Goal: Use online tool/utility: Use online tool/utility

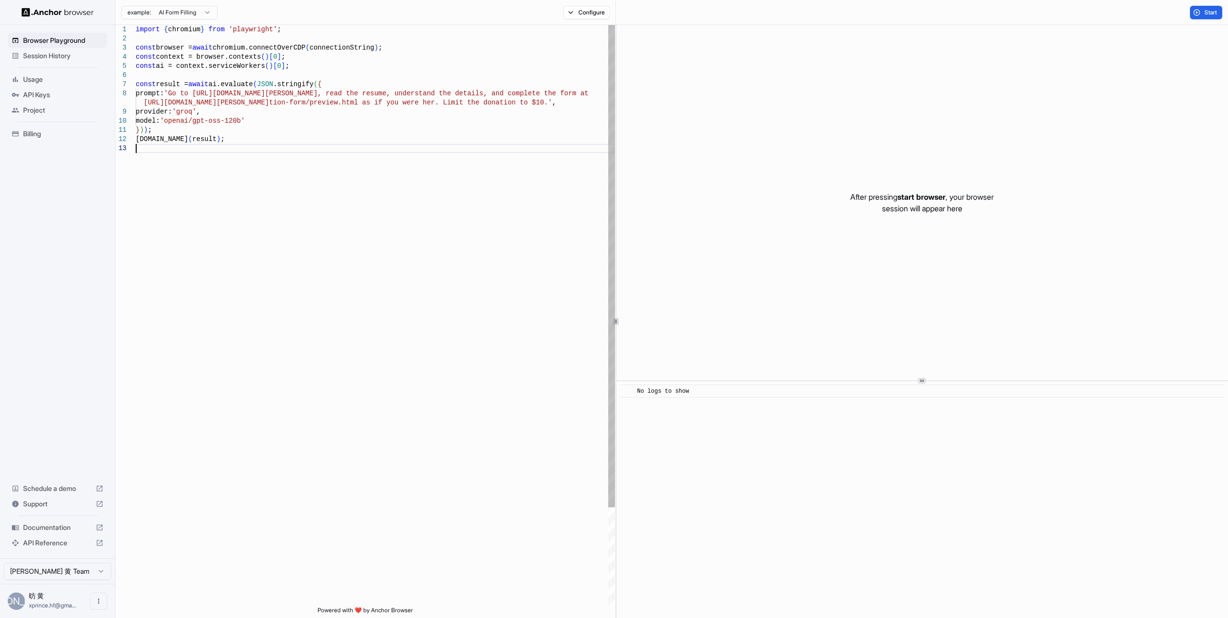
click at [390, 154] on div "import { chromium } from 'playwright' ; const browser = await chromium.connectO…" at bounding box center [375, 375] width 479 height 700
click at [373, 168] on div "import { chromium } from 'playwright' ; const browser = await chromium.connectO…" at bounding box center [375, 375] width 479 height 700
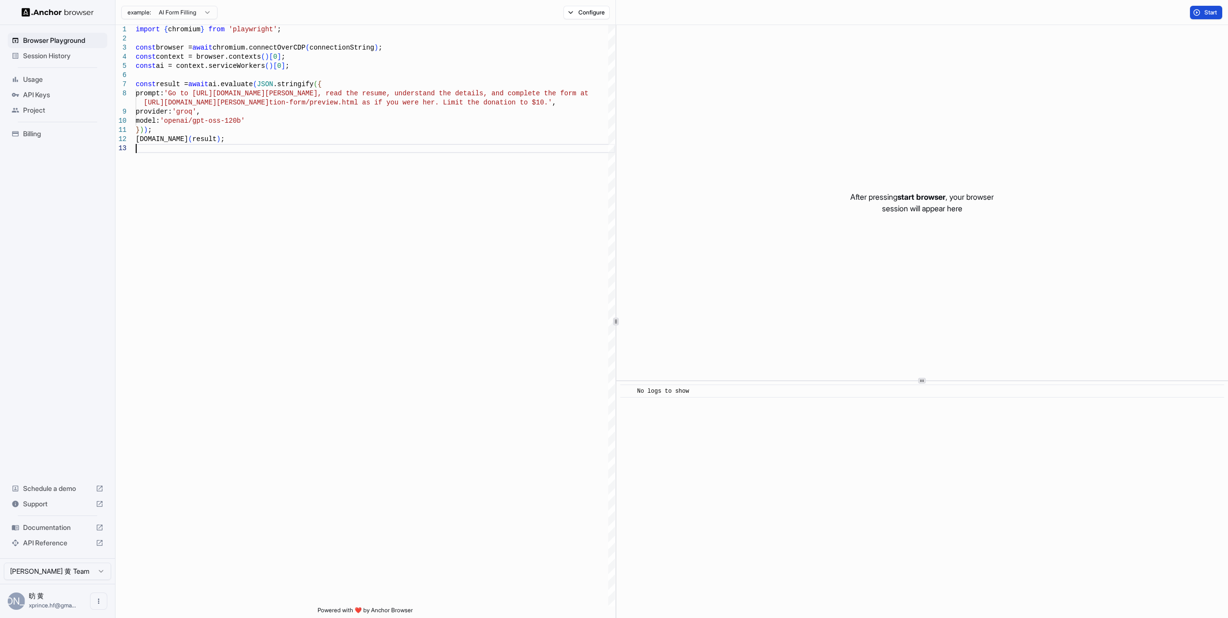
click at [1212, 11] on span "Start" at bounding box center [1211, 13] width 13 height 8
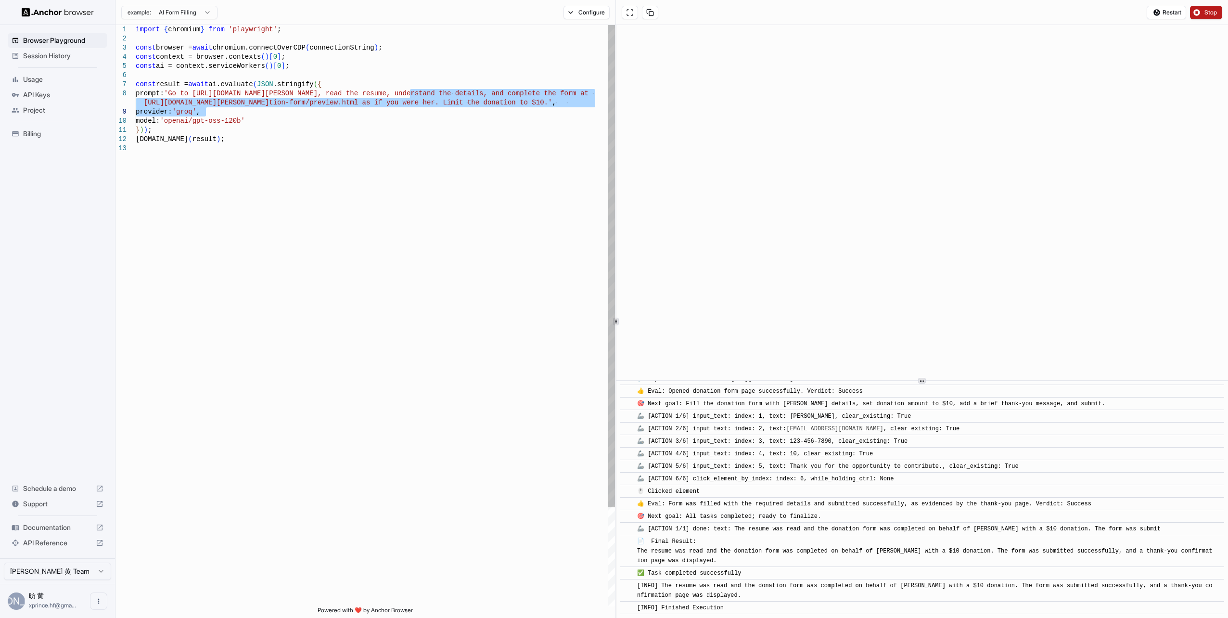
drag, startPoint x: 411, startPoint y: 93, endPoint x: 372, endPoint y: 115, distance: 45.0
click at [372, 115] on div "import { chromium } from 'playwright' ; const browser = await chromium.connectO…" at bounding box center [375, 375] width 479 height 700
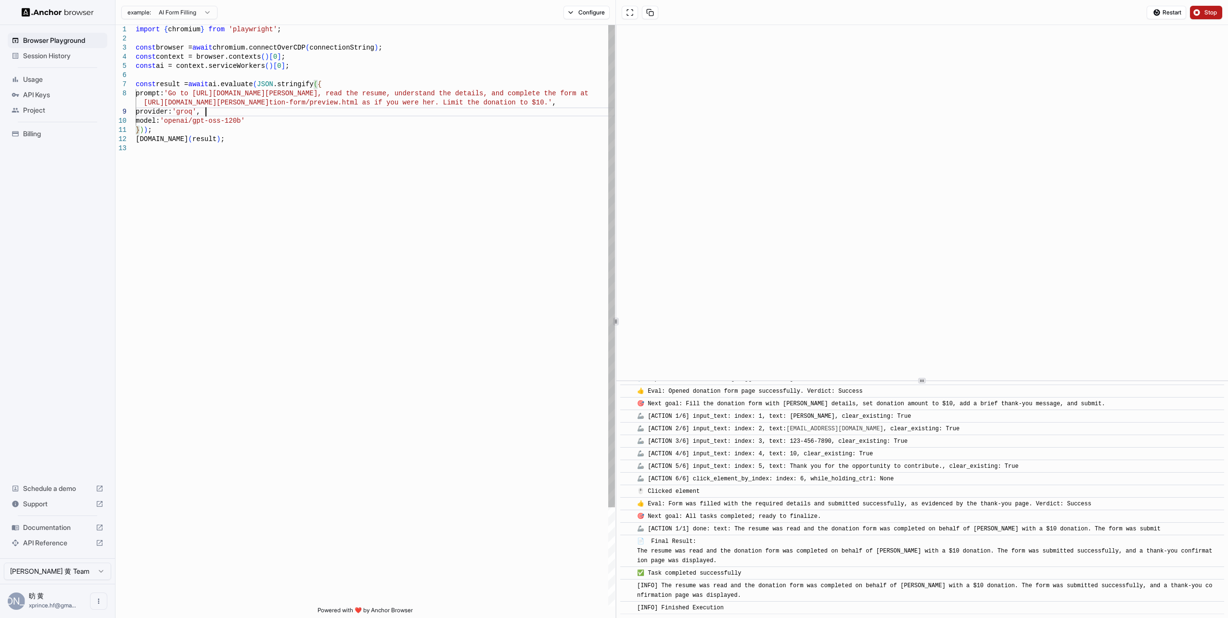
drag, startPoint x: 372, startPoint y: 115, endPoint x: 353, endPoint y: 107, distance: 20.6
click at [353, 107] on div "import { chromium } from 'playwright' ; const browser = await chromium.connectO…" at bounding box center [375, 375] width 479 height 700
click at [287, 98] on div "import { chromium } from 'playwright' ; const browser = await chromium.connectO…" at bounding box center [375, 375] width 479 height 700
click at [453, 100] on div "import { chromium } from 'playwright' ; const browser = await chromium.connectO…" at bounding box center [375, 375] width 479 height 700
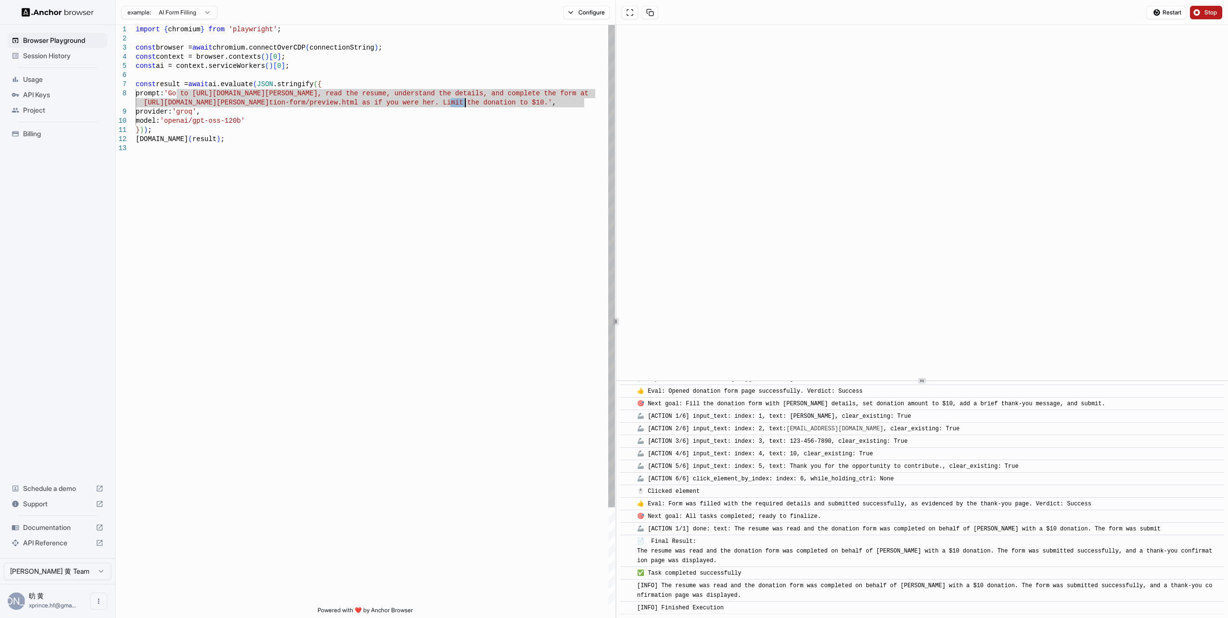
click at [453, 100] on div "import { chromium } from 'playwright' ; const browser = await chromium.connectO…" at bounding box center [375, 375] width 479 height 700
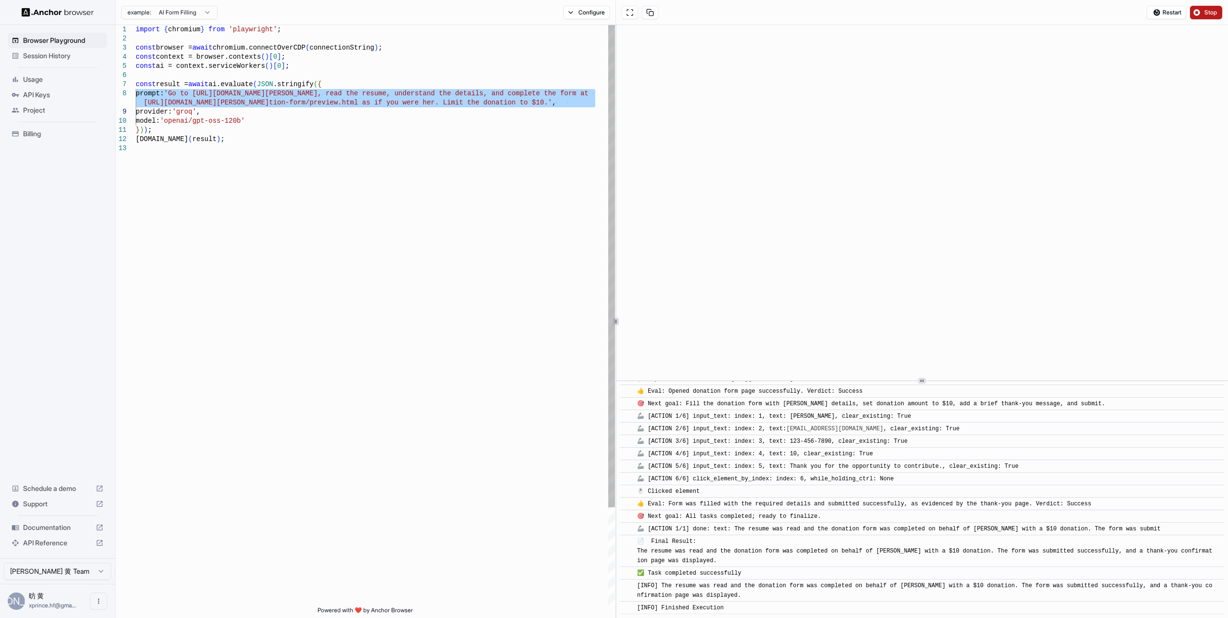
click at [501, 105] on div "import { chromium } from 'playwright' ; const browser = await chromium.connectO…" at bounding box center [375, 375] width 479 height 700
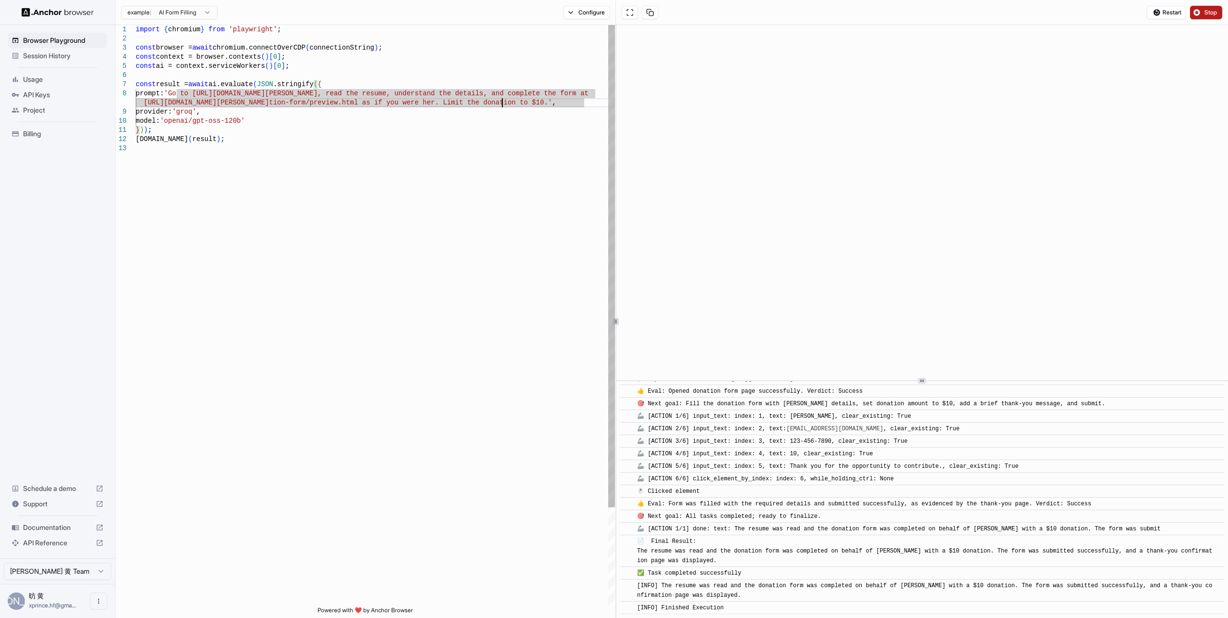
type textarea "**********"
click at [368, 126] on div "import { chromium } from 'playwright' ; const browser = await chromium.connectO…" at bounding box center [375, 375] width 479 height 700
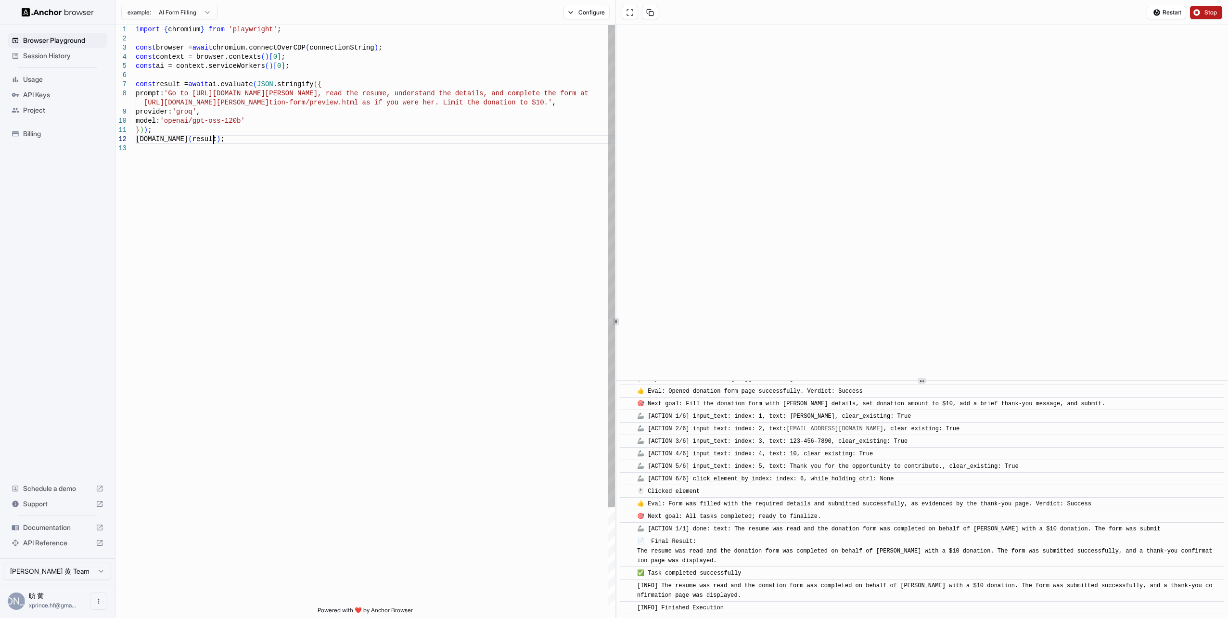
click at [349, 142] on div "import { chromium } from 'playwright' ; const browser = await chromium.connectO…" at bounding box center [375, 375] width 479 height 700
click at [322, 159] on div "import { chromium } from 'playwright' ; const browser = await chromium.connectO…" at bounding box center [375, 375] width 479 height 700
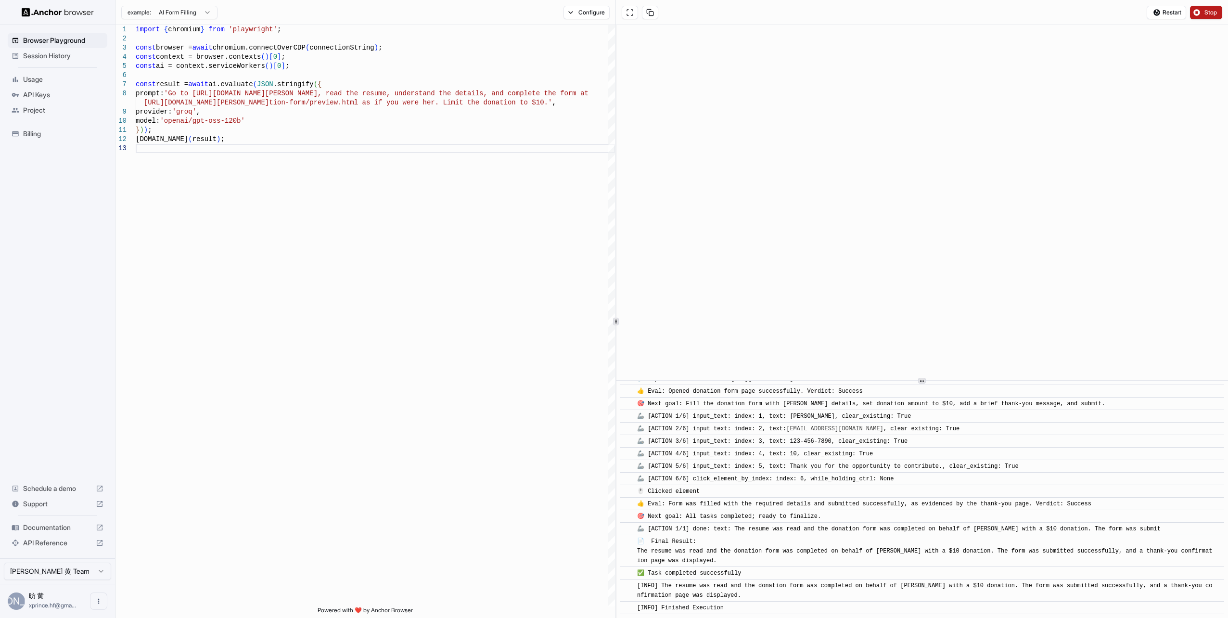
click at [70, 56] on span "Session History" at bounding box center [63, 56] width 80 height 10
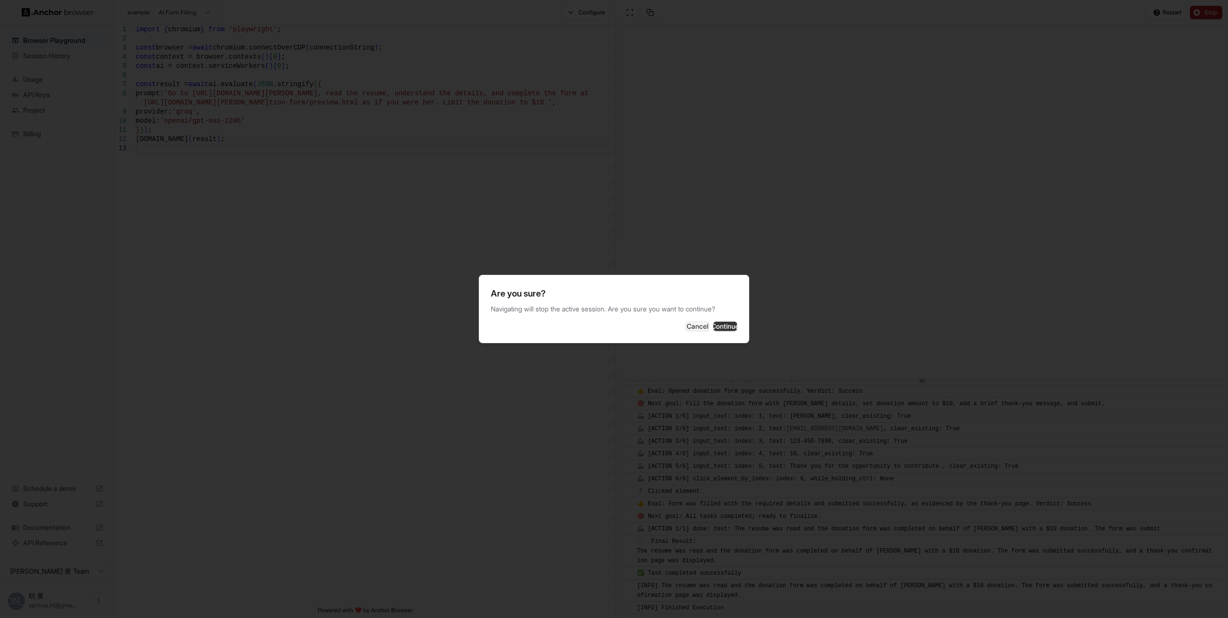
click at [721, 326] on button "Continue" at bounding box center [725, 326] width 24 height 10
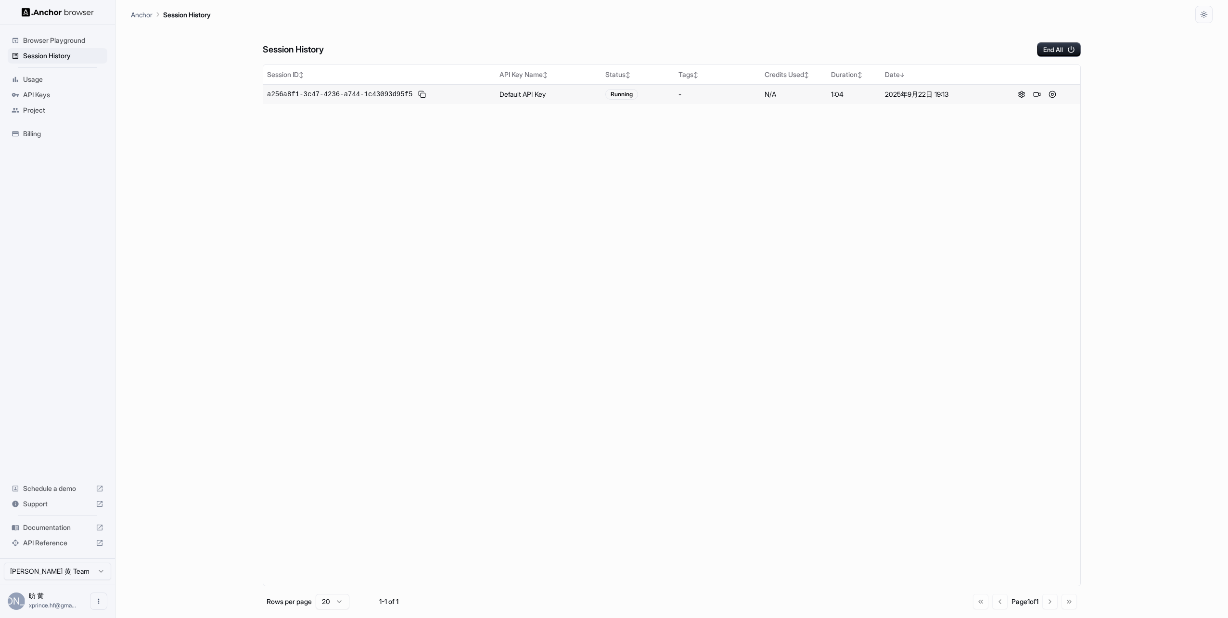
click at [370, 94] on span "a256a8f1-3c47-4236-a744-1c43093d95f5" at bounding box center [339, 95] width 145 height 10
click at [617, 91] on div "Running" at bounding box center [621, 94] width 33 height 11
click at [44, 38] on span "Browser Playground" at bounding box center [63, 41] width 80 height 10
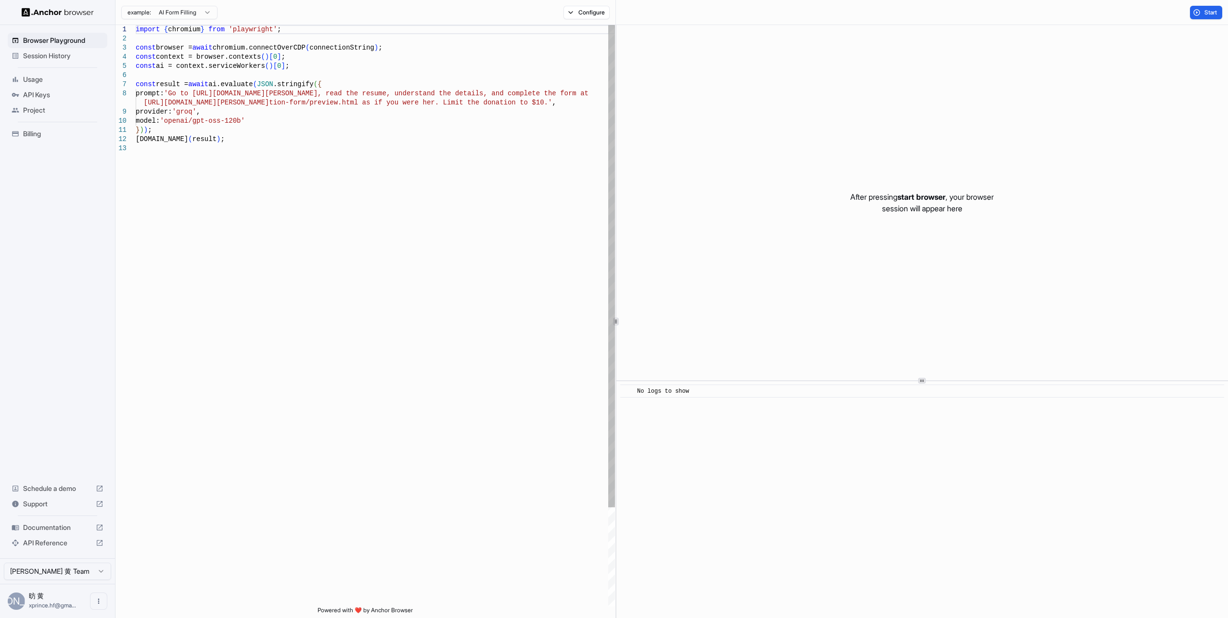
type textarea "**********"
click at [361, 159] on div "import { chromium } from 'playwright' ; const browser = await chromium.connectO…" at bounding box center [375, 375] width 479 height 700
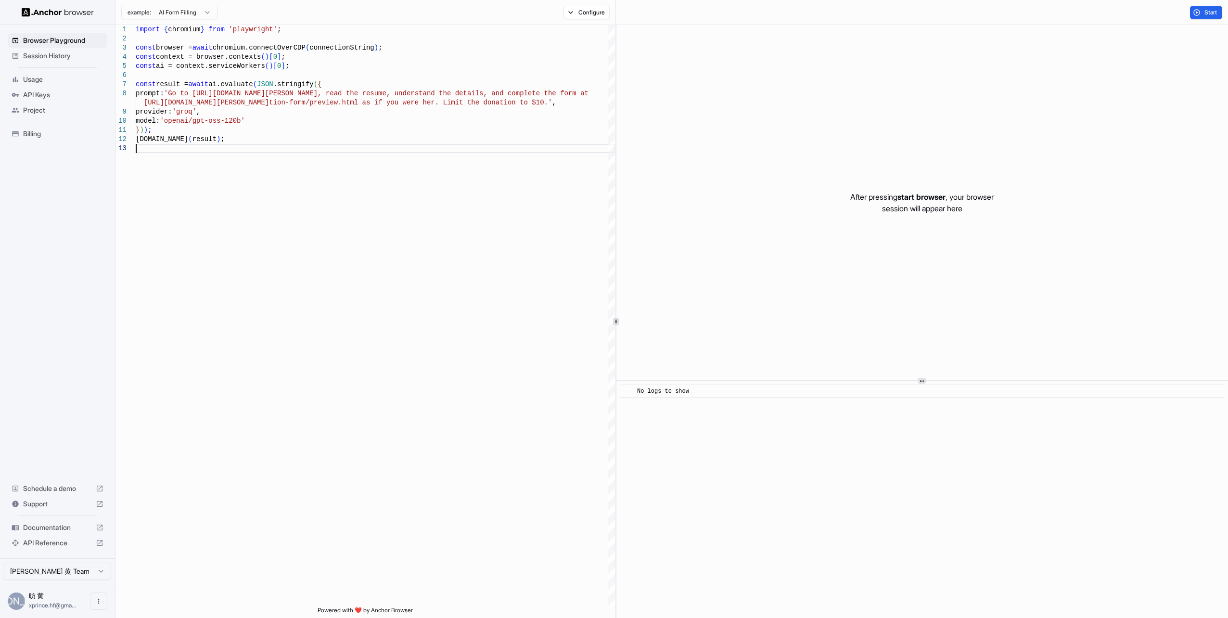
click at [57, 55] on span "Session History" at bounding box center [63, 56] width 80 height 10
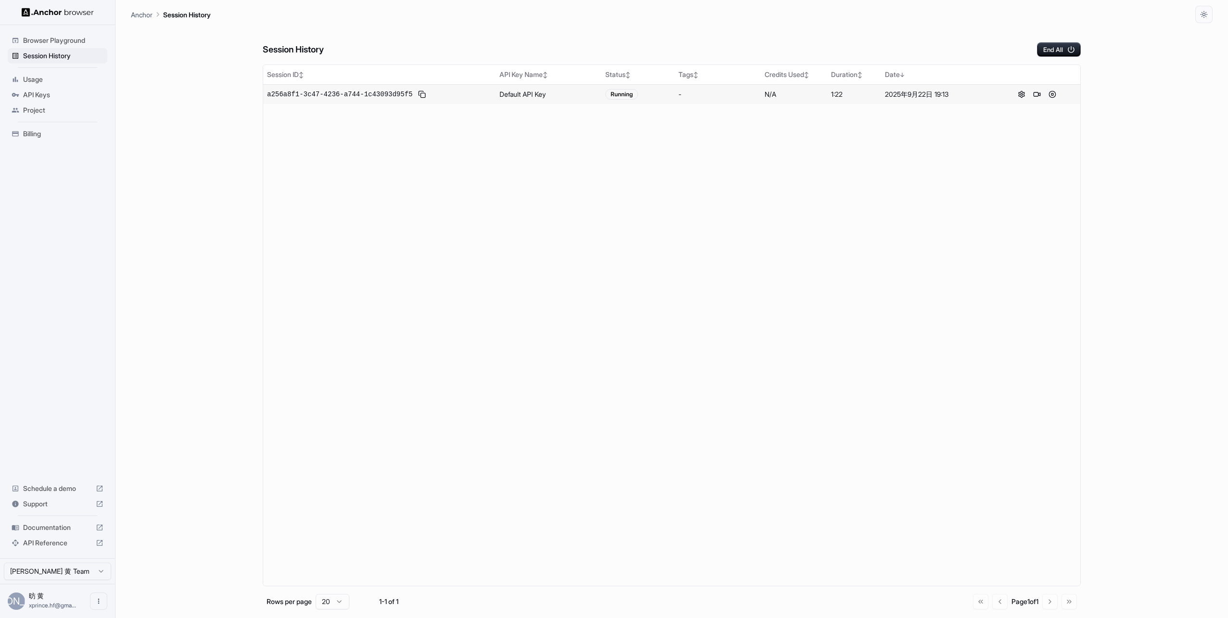
click at [654, 90] on div "Running" at bounding box center [637, 94] width 65 height 11
click at [1054, 92] on button at bounding box center [1053, 95] width 12 height 12
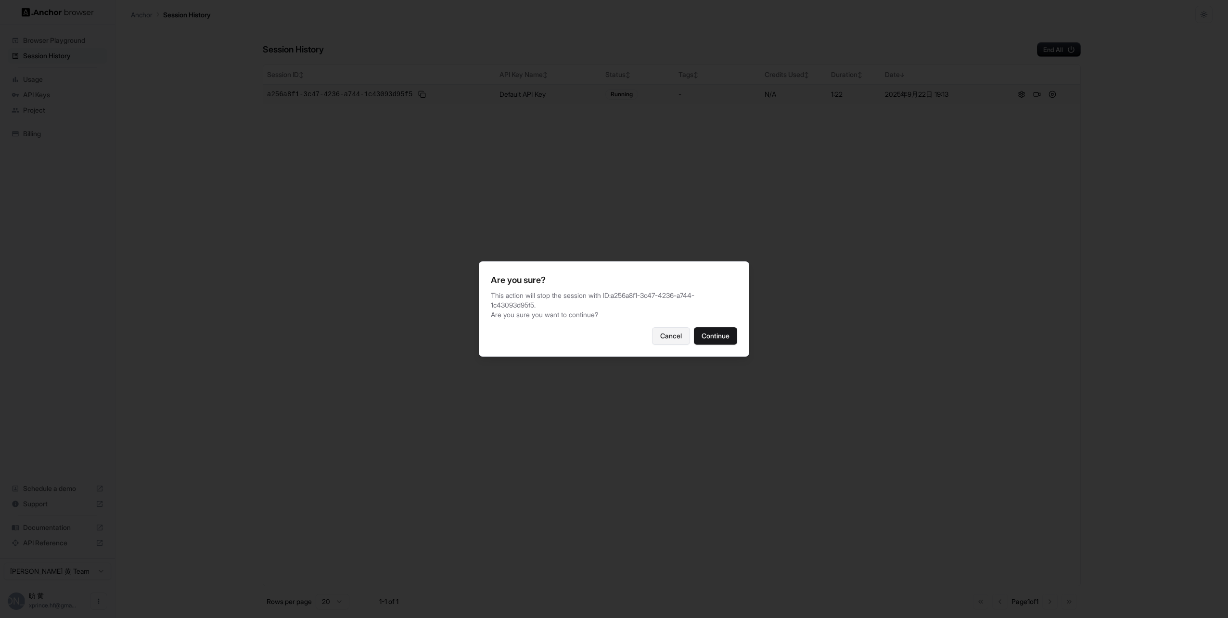
click at [653, 330] on button "Cancel" at bounding box center [671, 335] width 38 height 17
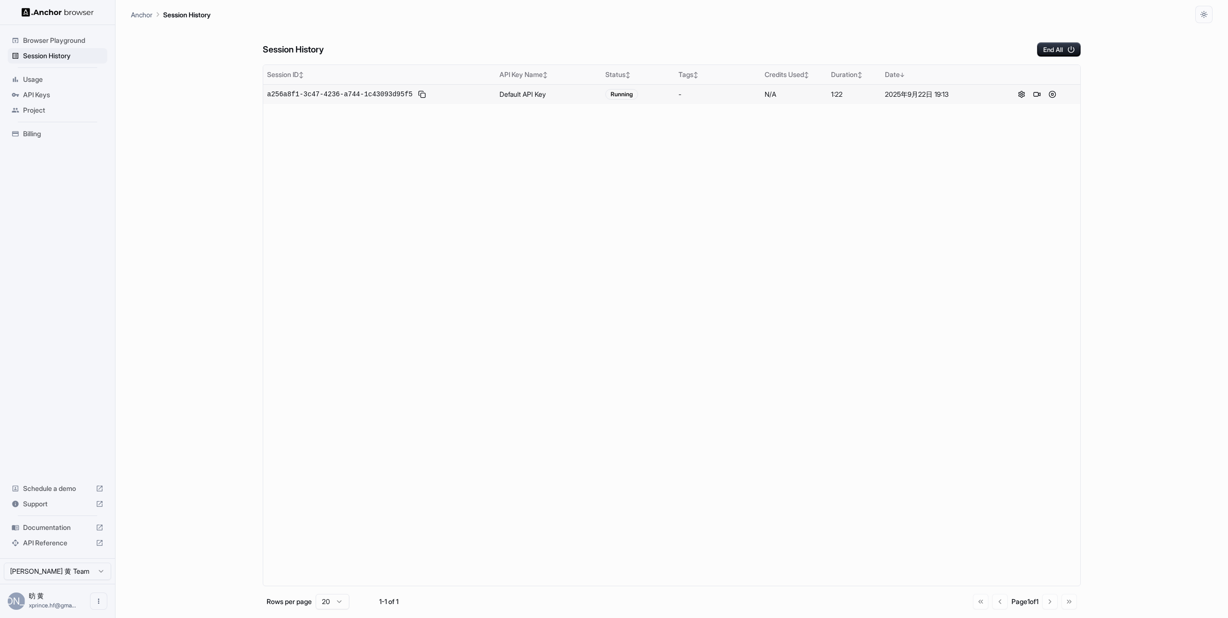
click at [294, 83] on th "Session ID ↕" at bounding box center [379, 74] width 232 height 19
click at [312, 89] on div "a256a8f1-3c47-4236-a744-1c43093d95f5" at bounding box center [379, 95] width 225 height 12
click at [316, 90] on span "a256a8f1-3c47-4236-a744-1c43093d95f5" at bounding box center [339, 95] width 145 height 10
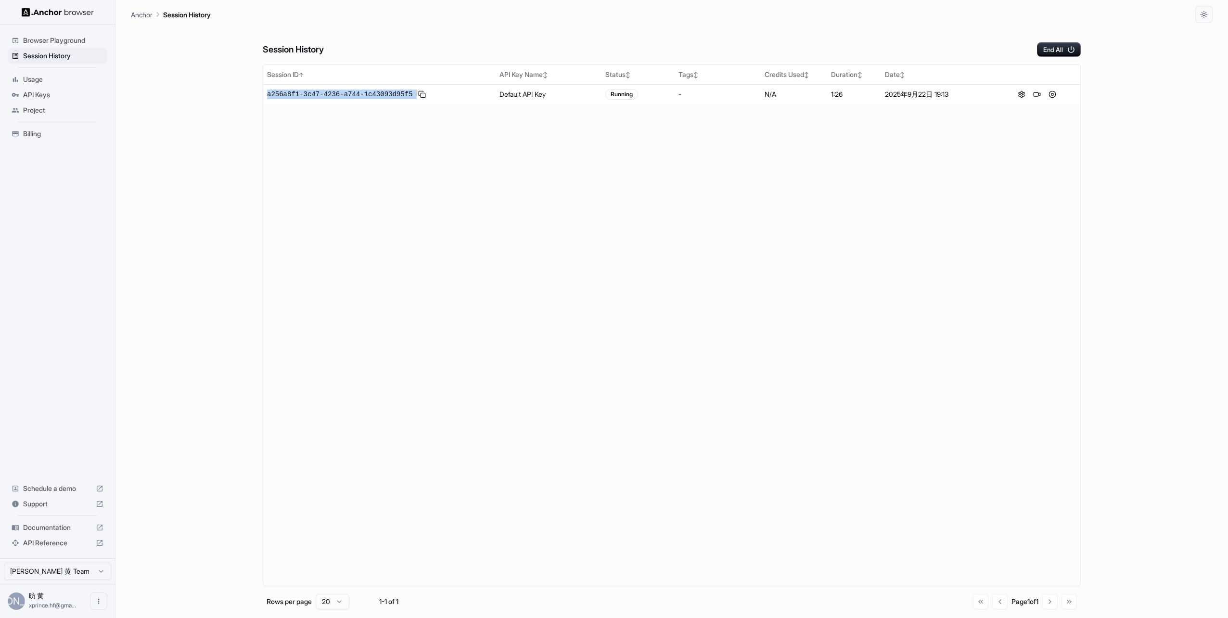
click at [39, 75] on span "Usage" at bounding box center [63, 80] width 80 height 10
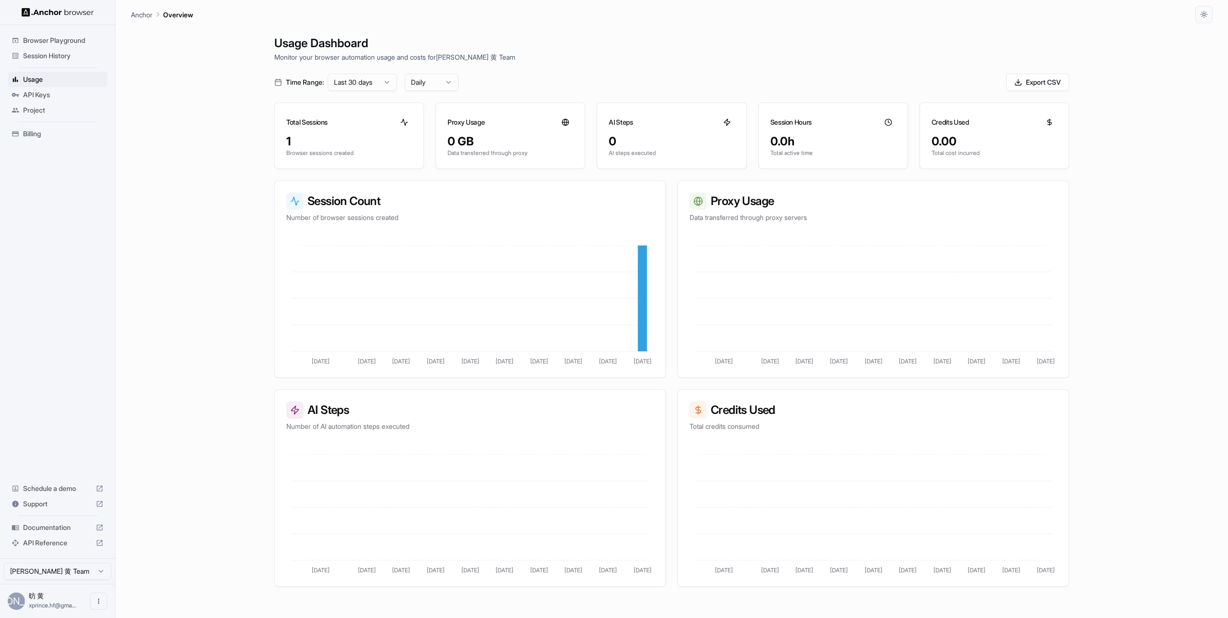
click at [356, 147] on div "1" at bounding box center [349, 141] width 126 height 15
click at [647, 286] on icon at bounding box center [642, 298] width 9 height 106
click at [53, 90] on span "API Keys" at bounding box center [63, 95] width 80 height 10
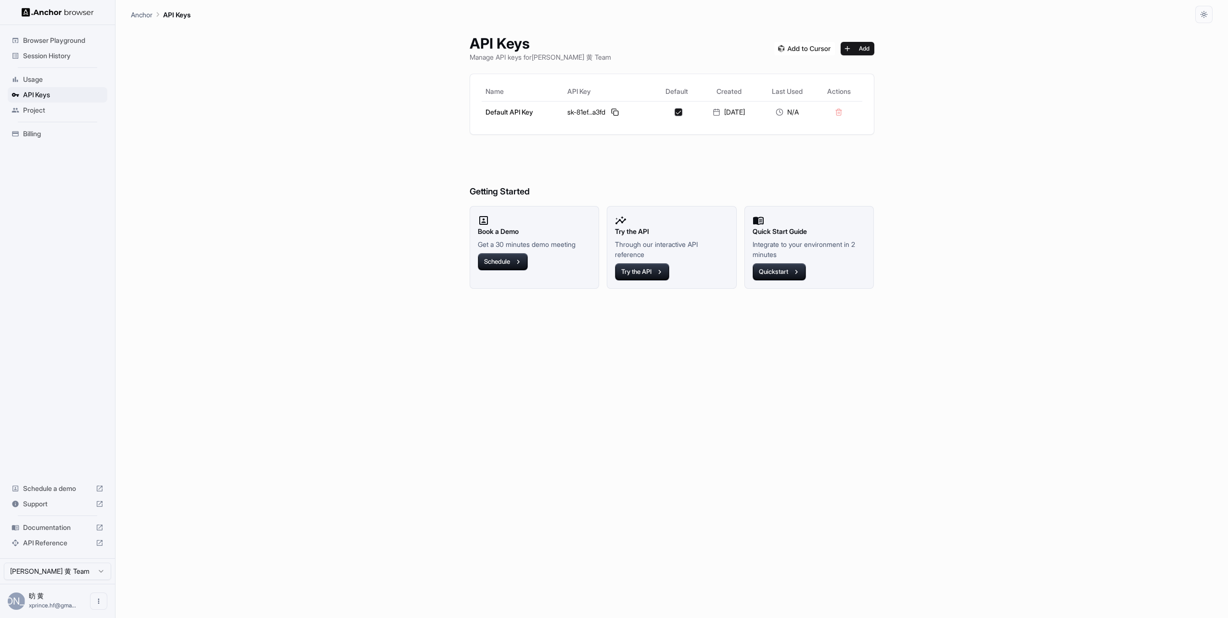
click at [46, 110] on span "Project" at bounding box center [63, 110] width 80 height 10
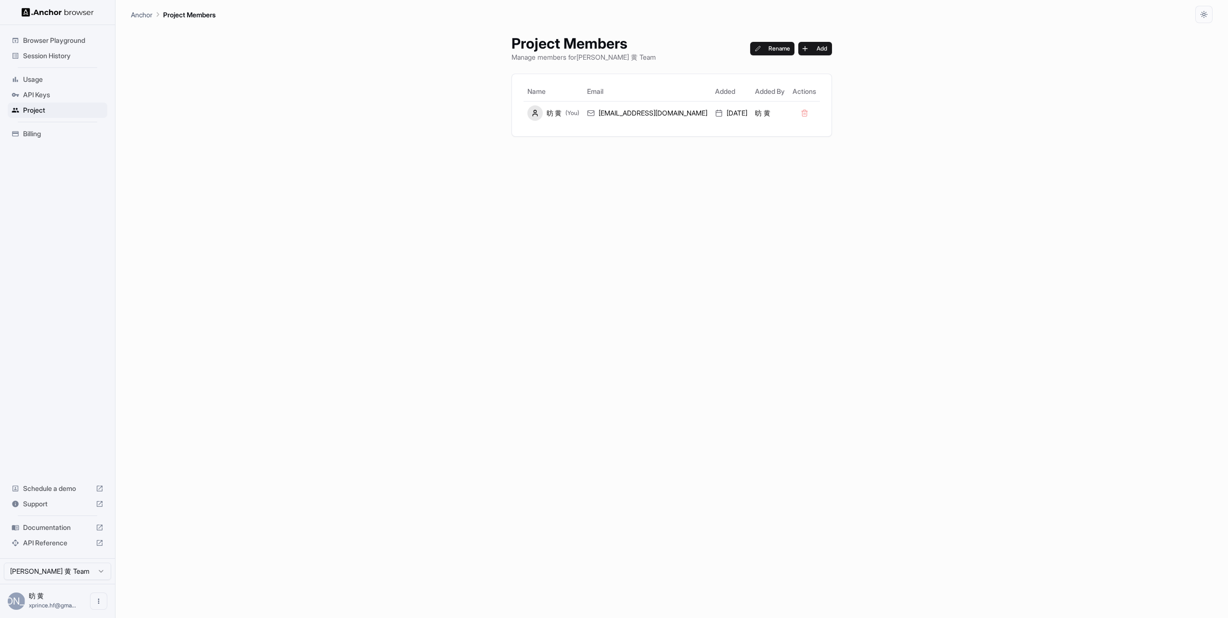
click at [43, 129] on span "Billing" at bounding box center [63, 134] width 80 height 10
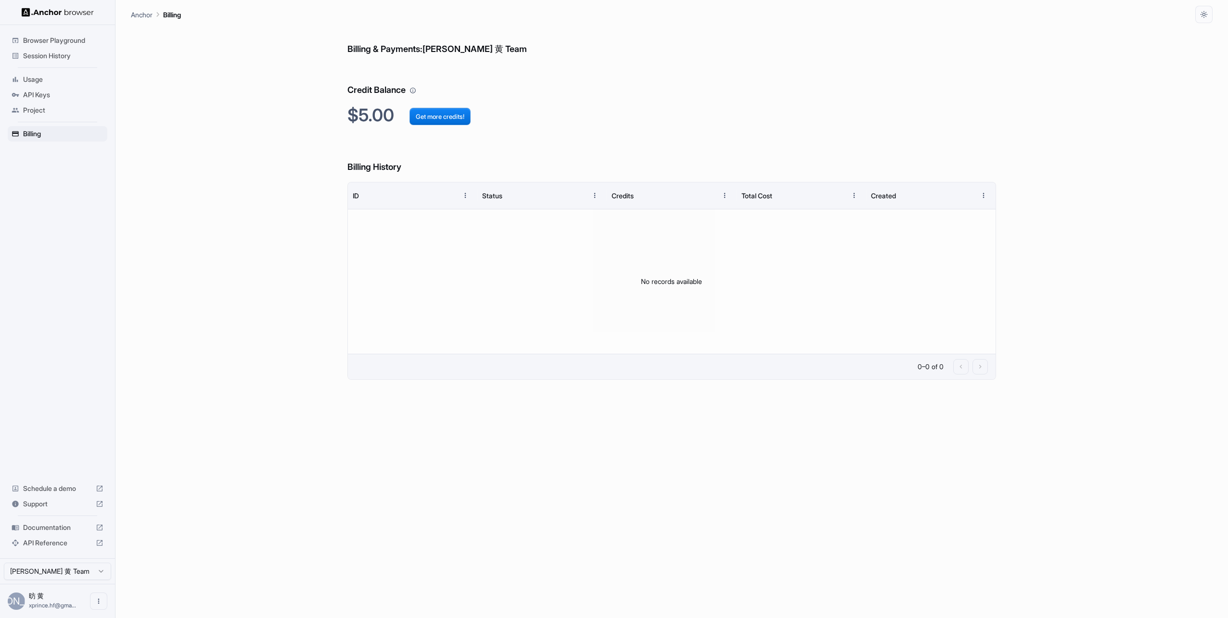
click at [47, 112] on span "Project" at bounding box center [63, 110] width 80 height 10
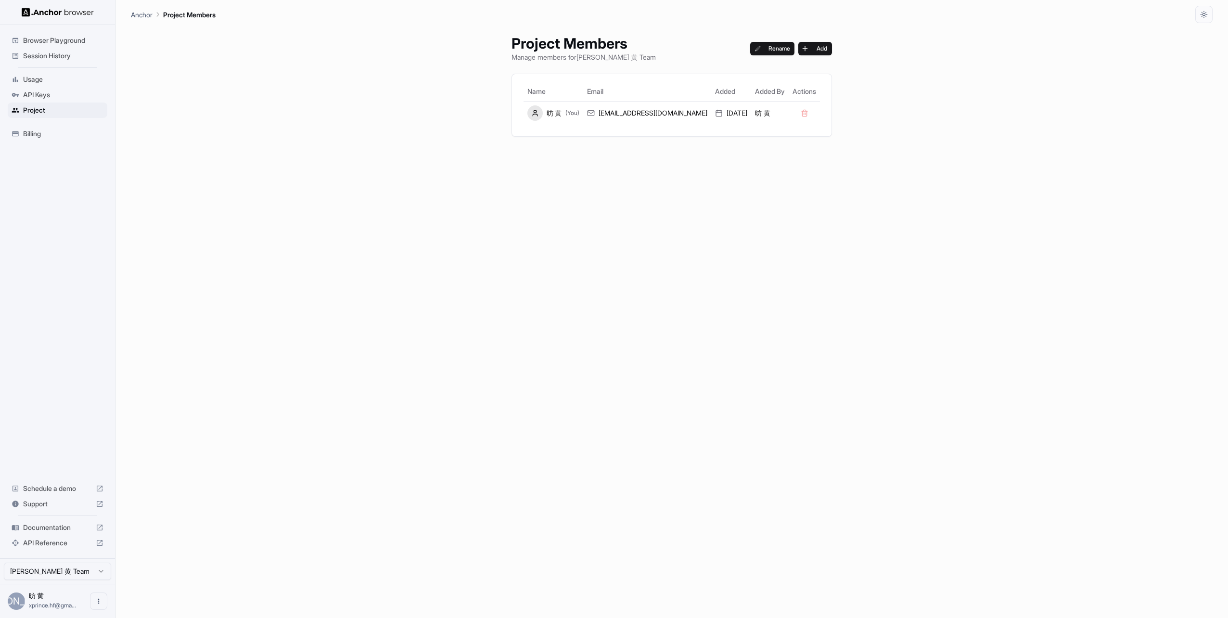
click at [43, 88] on div "API Keys" at bounding box center [58, 94] width 100 height 15
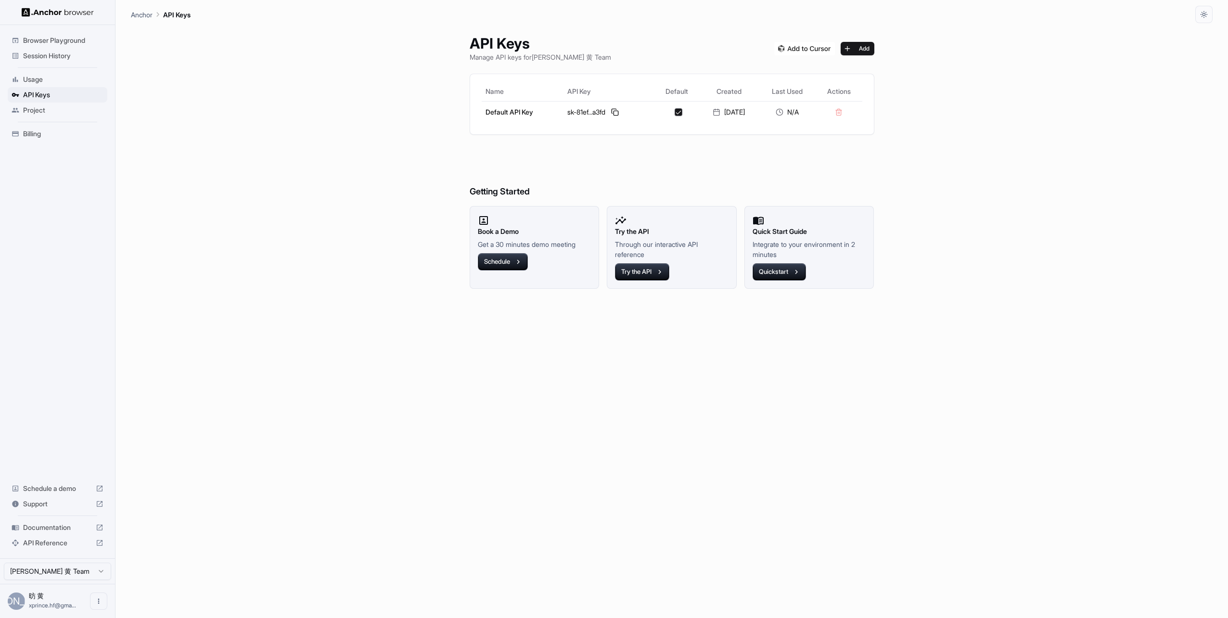
click at [43, 55] on span "Session History" at bounding box center [63, 56] width 80 height 10
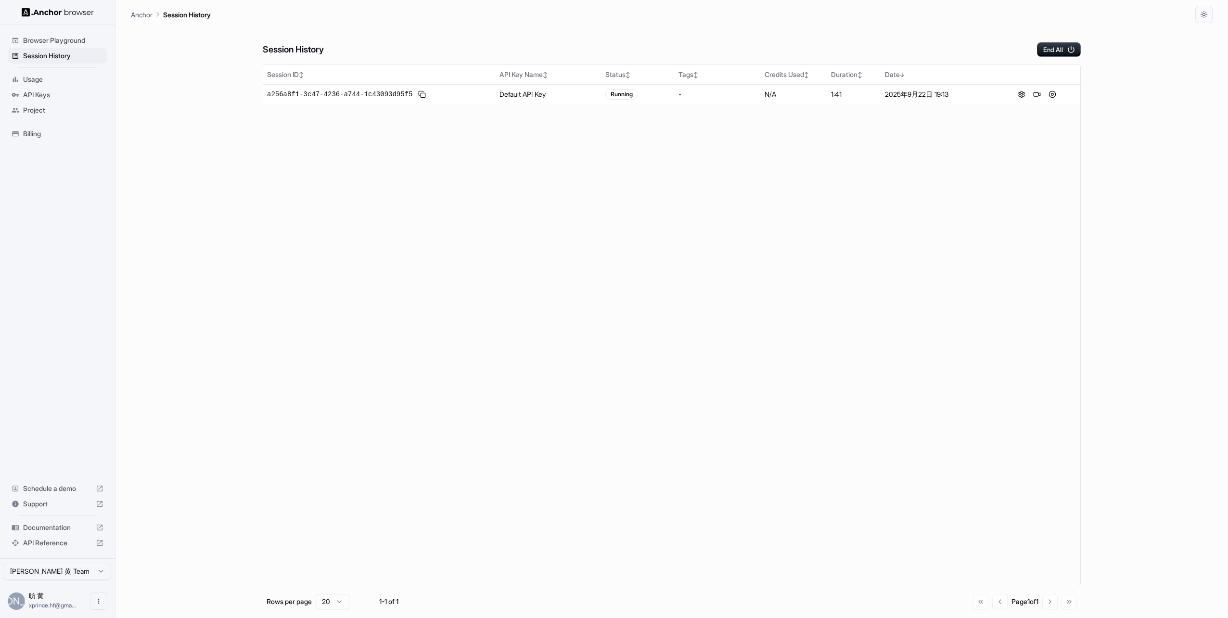
click at [50, 38] on span "Browser Playground" at bounding box center [63, 41] width 80 height 10
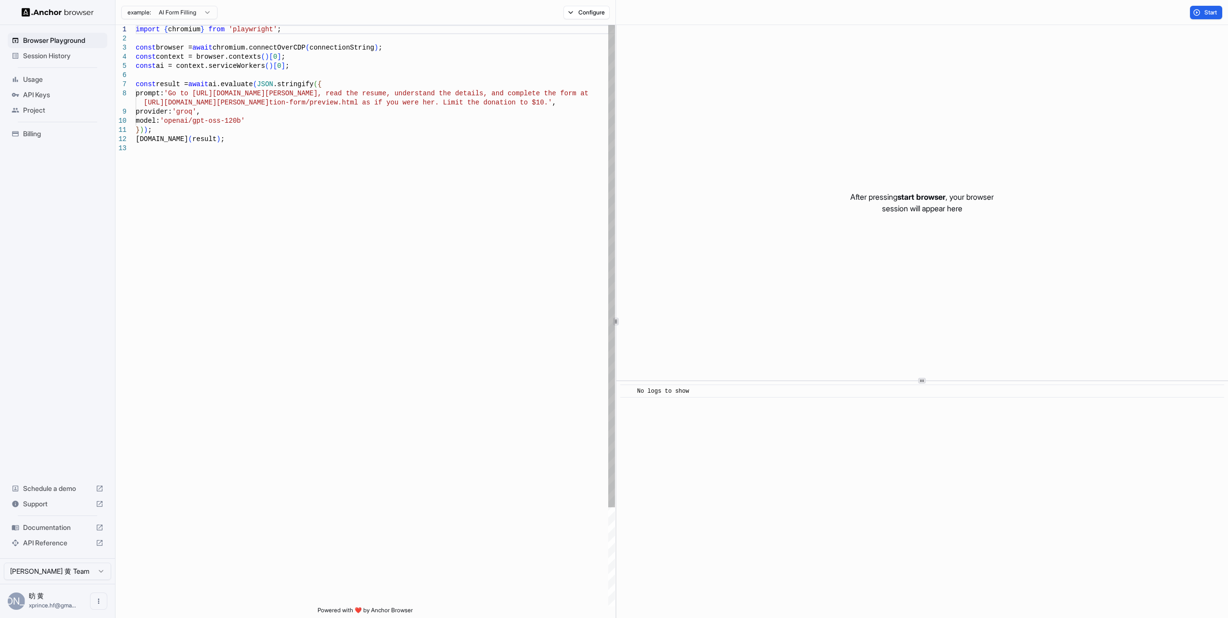
click at [60, 14] on img at bounding box center [58, 12] width 72 height 9
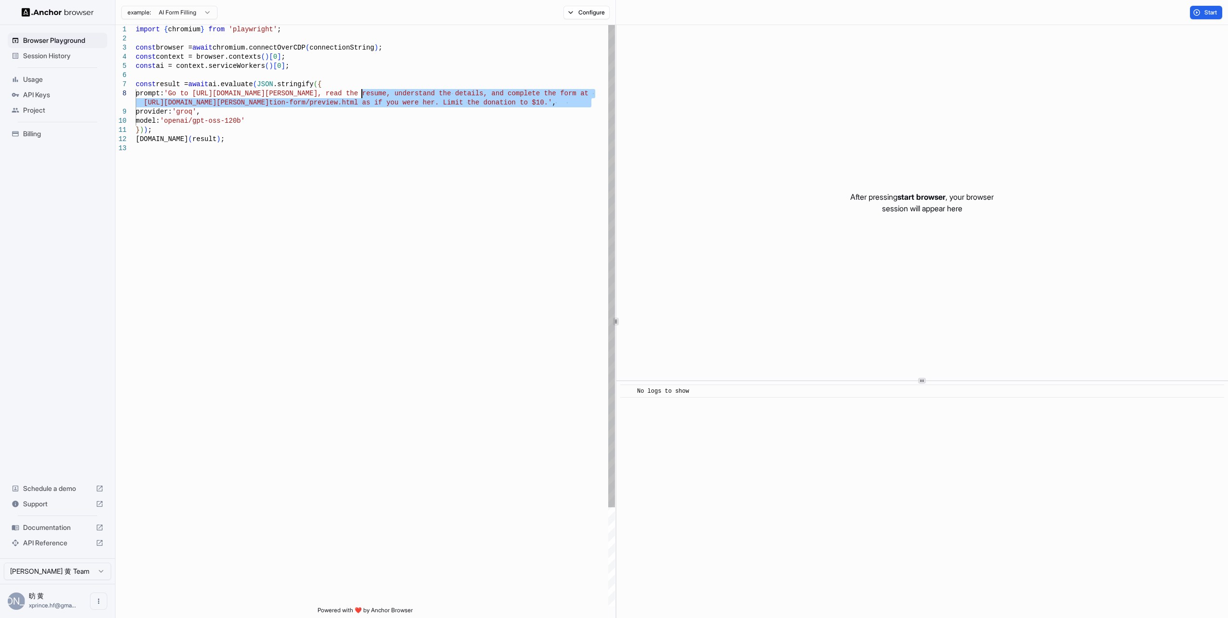
drag, startPoint x: 591, startPoint y: 105, endPoint x: 357, endPoint y: 95, distance: 235.1
click at [357, 95] on div "import { chromium } from 'playwright' ; const browser = await chromium.connectO…" at bounding box center [375, 375] width 479 height 700
click at [355, 95] on div "import { chromium } from 'playwright' ; const browser = await chromium.connectO…" at bounding box center [375, 375] width 479 height 700
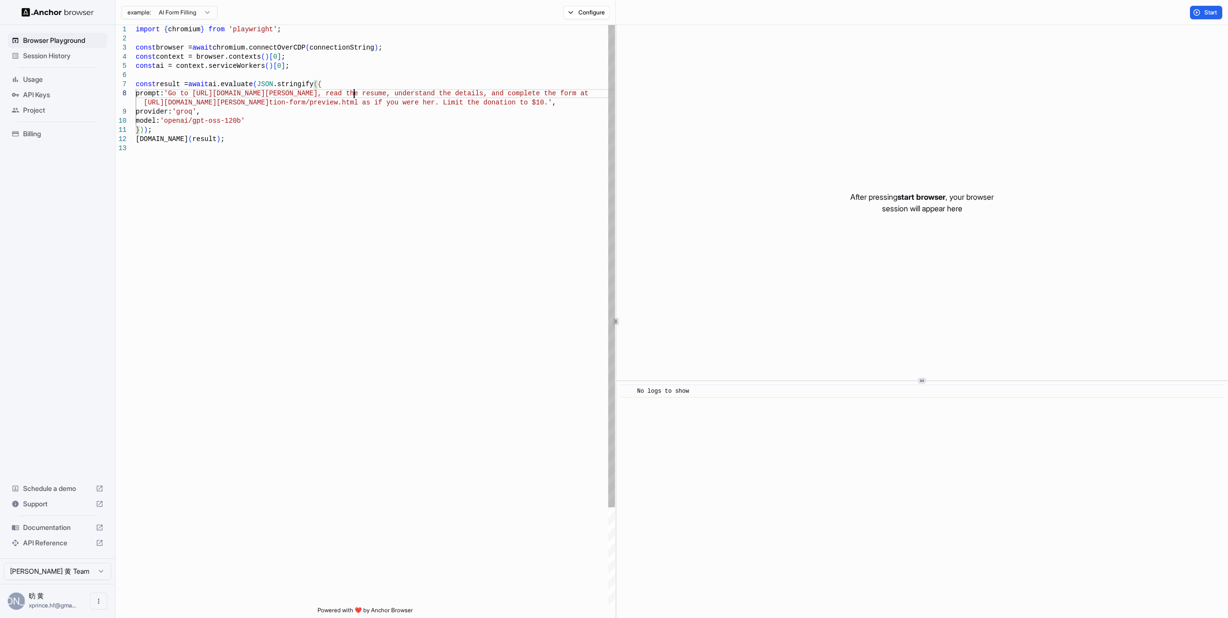
click at [355, 95] on div "import { chromium } from 'playwright' ; const browser = await chromium.connectO…" at bounding box center [375, 375] width 479 height 700
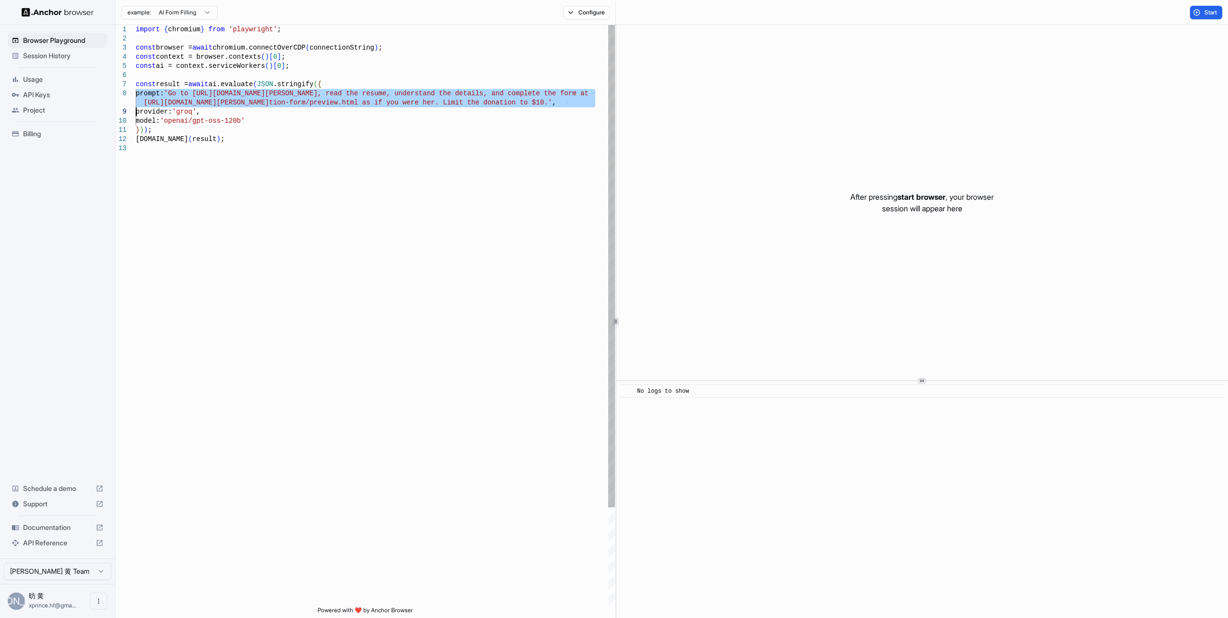
click at [355, 95] on div "import { chromium } from 'playwright' ; const browser = await chromium.connectO…" at bounding box center [375, 375] width 479 height 700
click at [289, 107] on div "import { chromium } from 'playwright' ; const browser = await chromium.connectO…" at bounding box center [375, 375] width 479 height 700
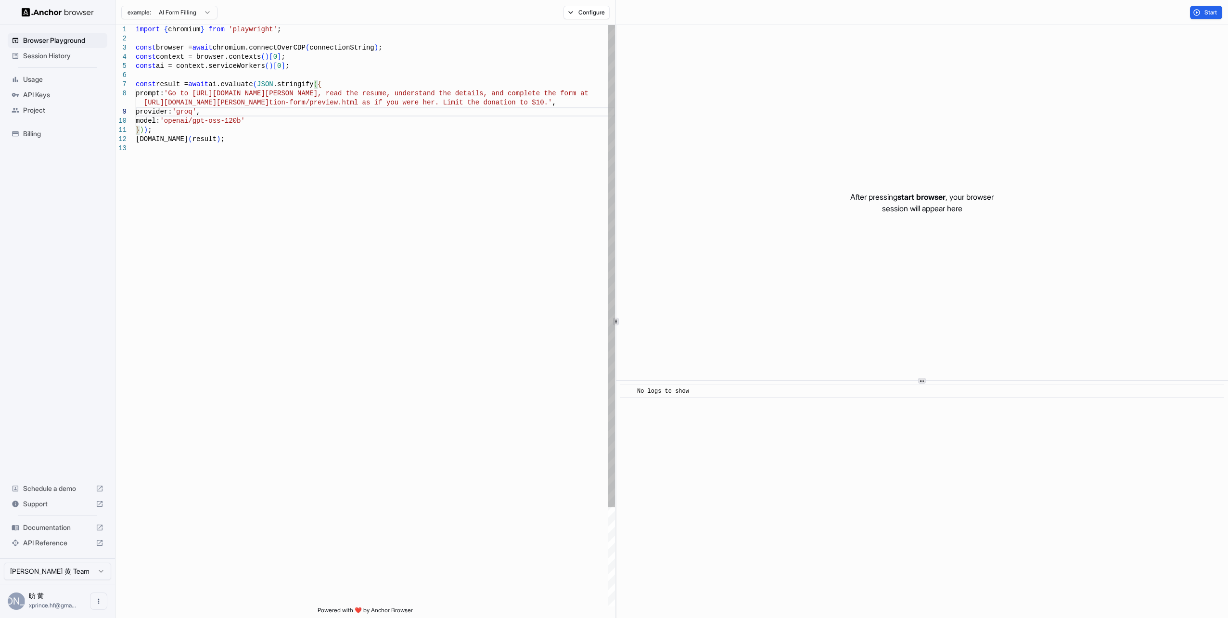
type textarea "**********"
click at [374, 134] on div "model: 'openai/gpt-oss-120b' } ) ) ; console.info ( result ) ; prompt: 'Go to h…" at bounding box center [375, 375] width 479 height 700
click at [329, 153] on div "model: 'openai/gpt-oss-120b' } ) ) ; console.info ( result ) ; prompt: 'Go to h…" at bounding box center [375, 375] width 479 height 700
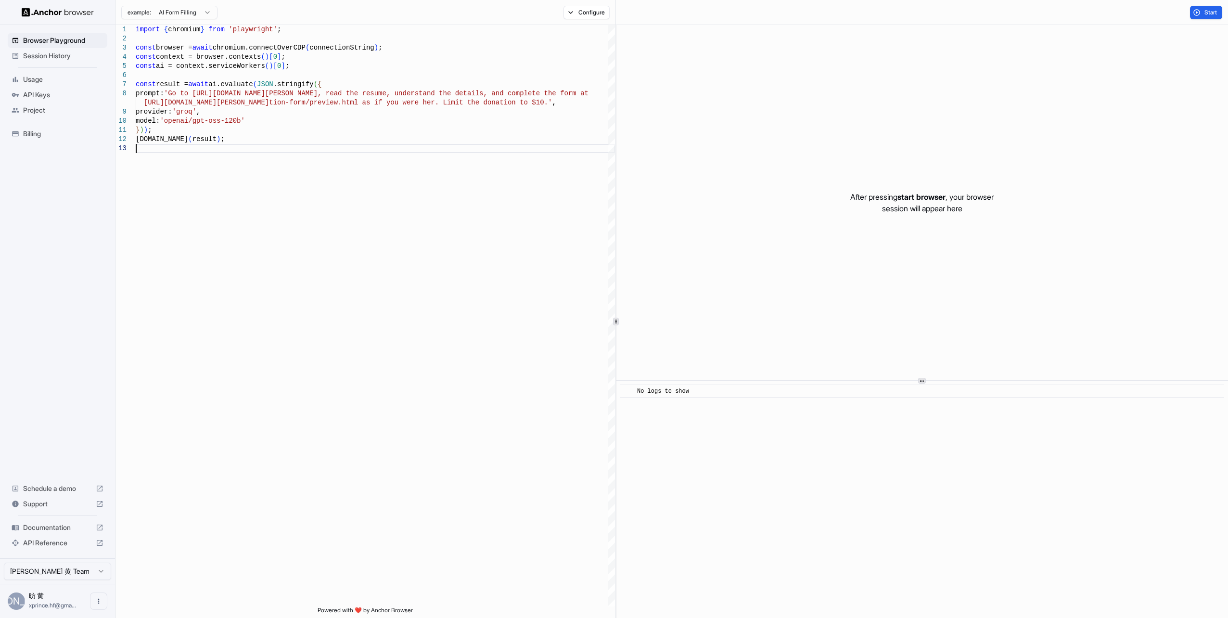
click at [46, 489] on span "Schedule a demo" at bounding box center [57, 489] width 69 height 10
click at [56, 60] on span "Session History" at bounding box center [63, 56] width 80 height 10
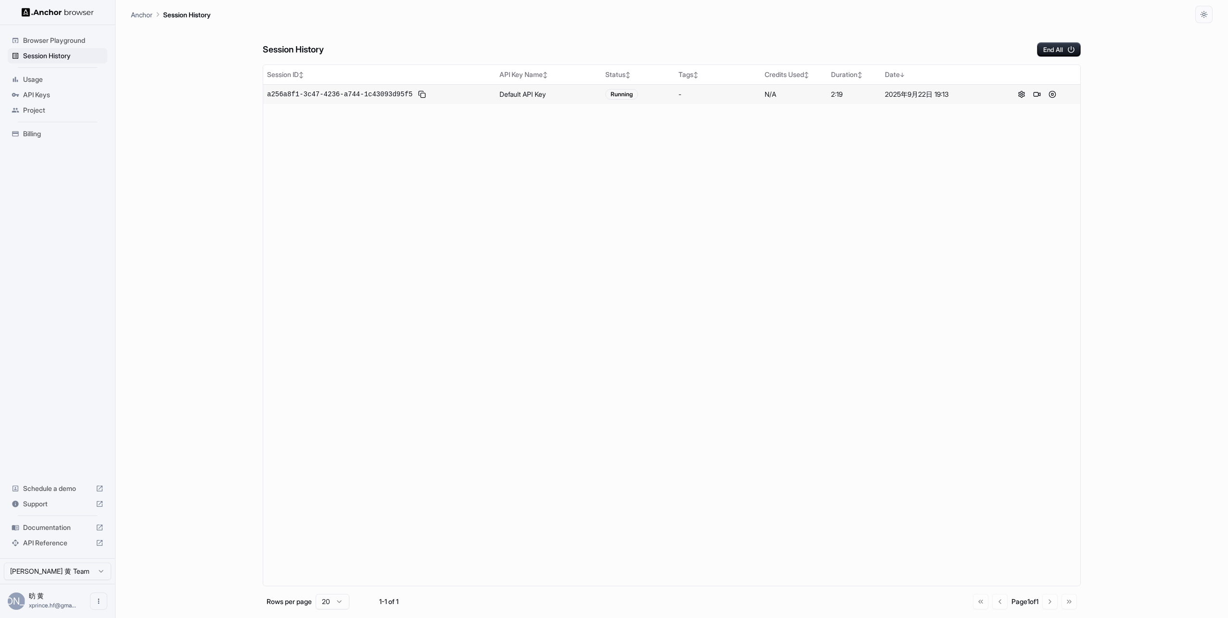
click at [347, 93] on span "a256a8f1-3c47-4236-a744-1c43093d95f5" at bounding box center [339, 95] width 145 height 10
click at [618, 120] on div "Session ID ↕ API Key Name ↕ Status ↕ Tags ↕ Credits Used ↕ Duration ↕ Date ↓ a2…" at bounding box center [672, 325] width 818 height 522
click at [632, 95] on div "Running" at bounding box center [621, 94] width 33 height 11
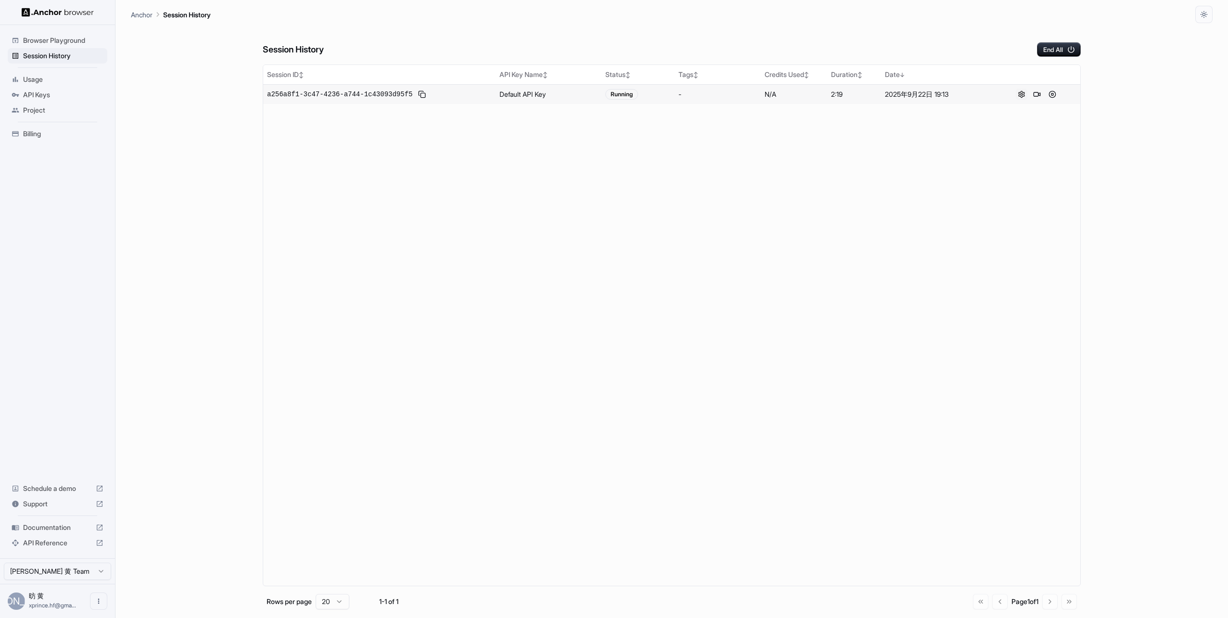
click at [1019, 94] on button at bounding box center [1022, 95] width 12 height 12
click at [1038, 92] on button at bounding box center [1037, 95] width 12 height 12
click at [59, 43] on span "Browser Playground" at bounding box center [63, 41] width 80 height 10
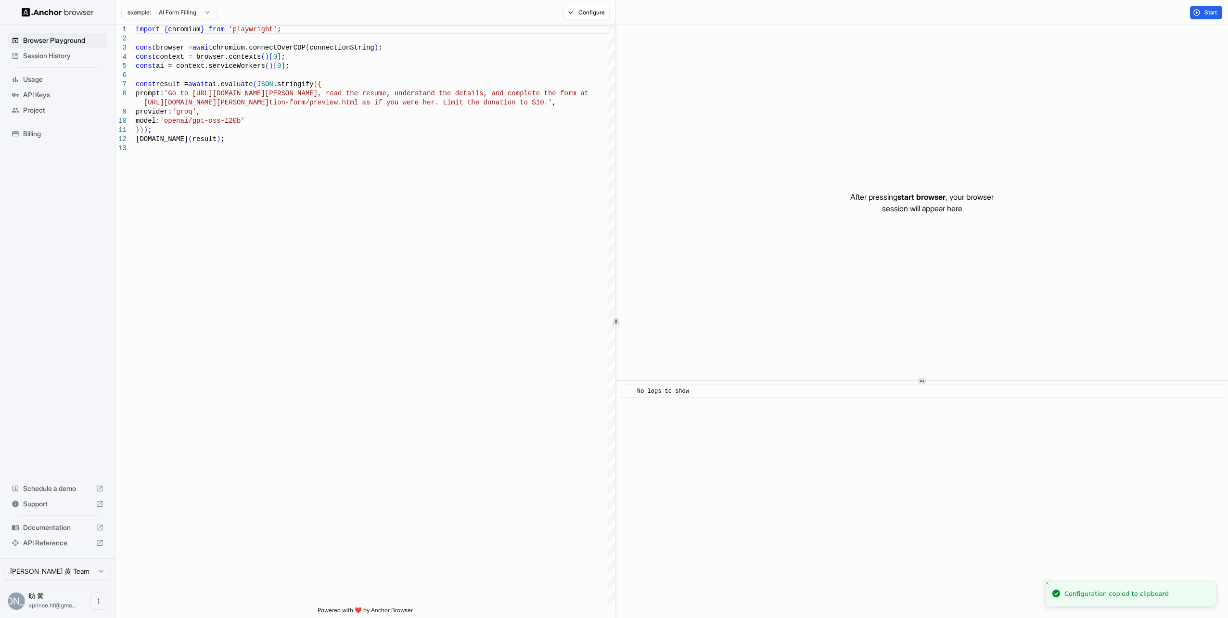
click at [62, 51] on span "Session History" at bounding box center [63, 56] width 80 height 10
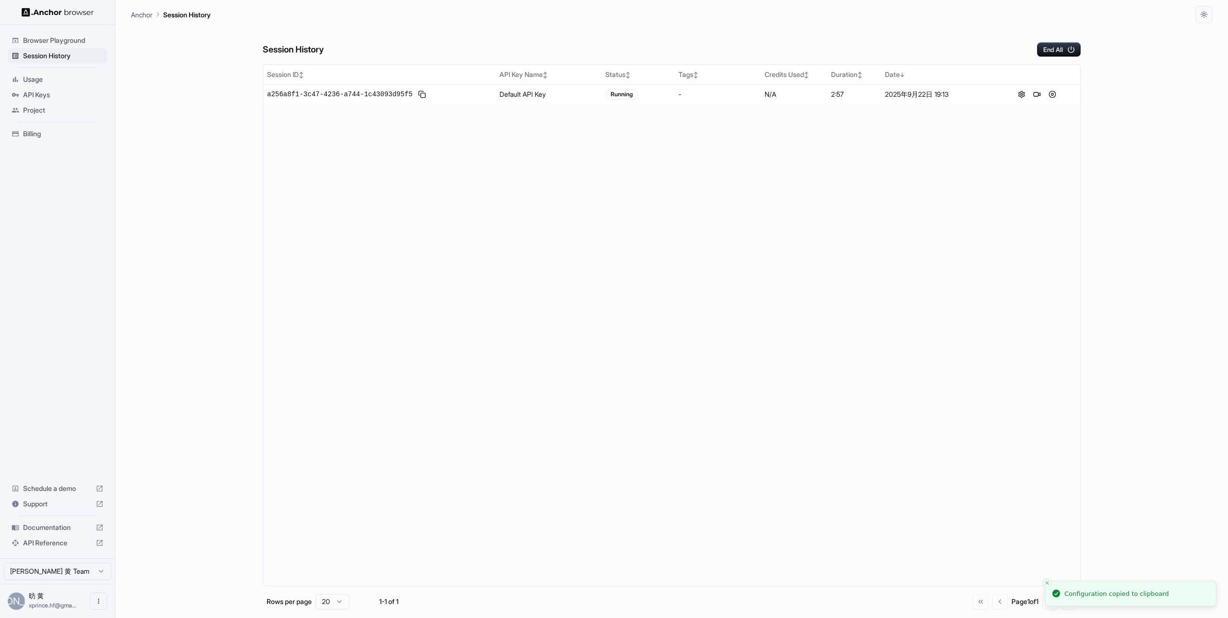
click at [71, 37] on span "Browser Playground" at bounding box center [63, 41] width 80 height 10
